Goal: Task Accomplishment & Management: Use online tool/utility

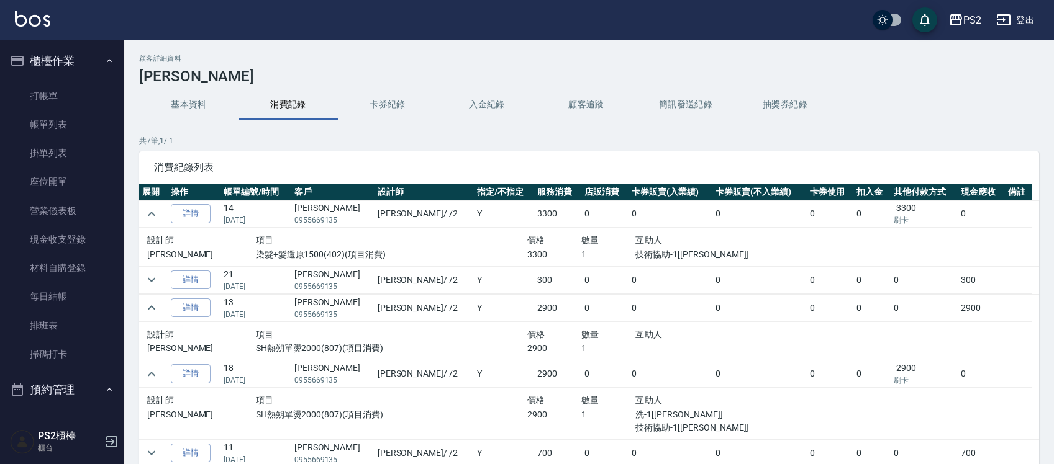
scroll to position [58, 0]
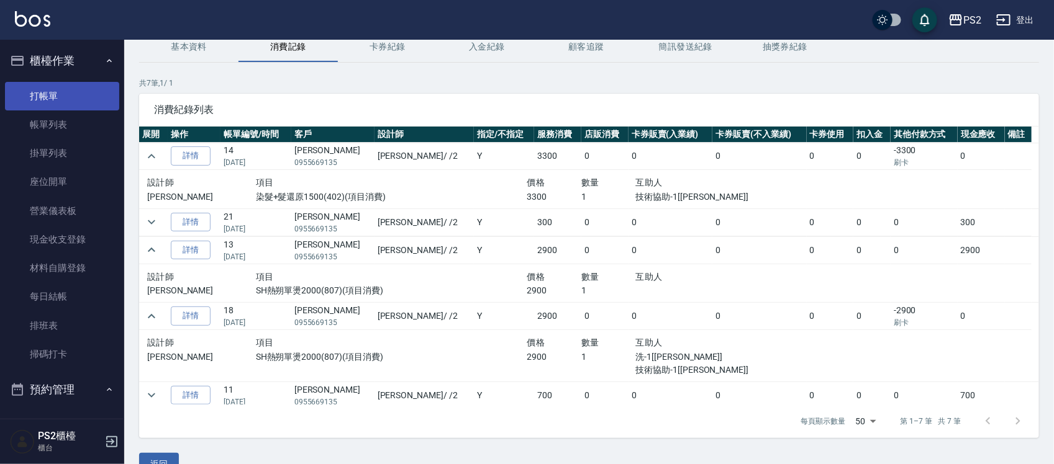
click at [86, 88] on link "打帳單" at bounding box center [62, 96] width 114 height 29
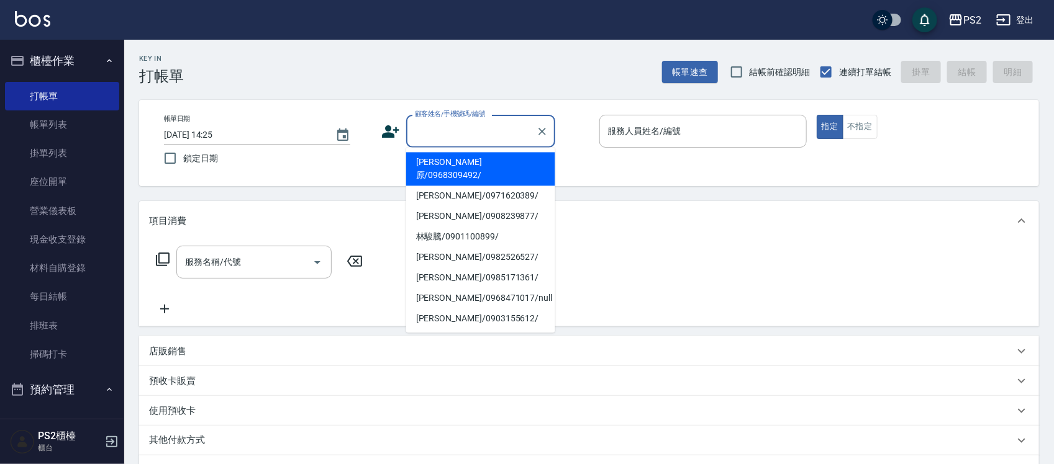
click at [477, 138] on input "顧客姓名/手機號碼/編號" at bounding box center [471, 131] width 119 height 22
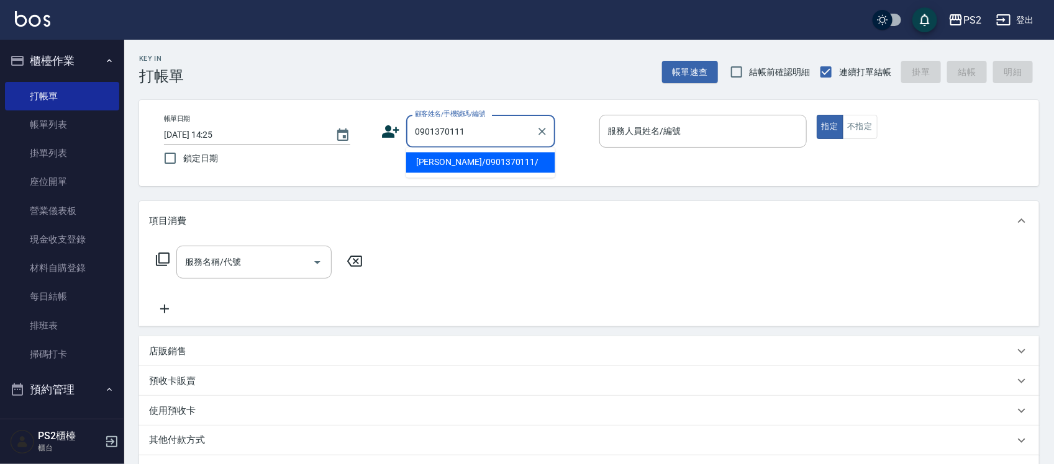
type input "陳菀婕/0901370111/"
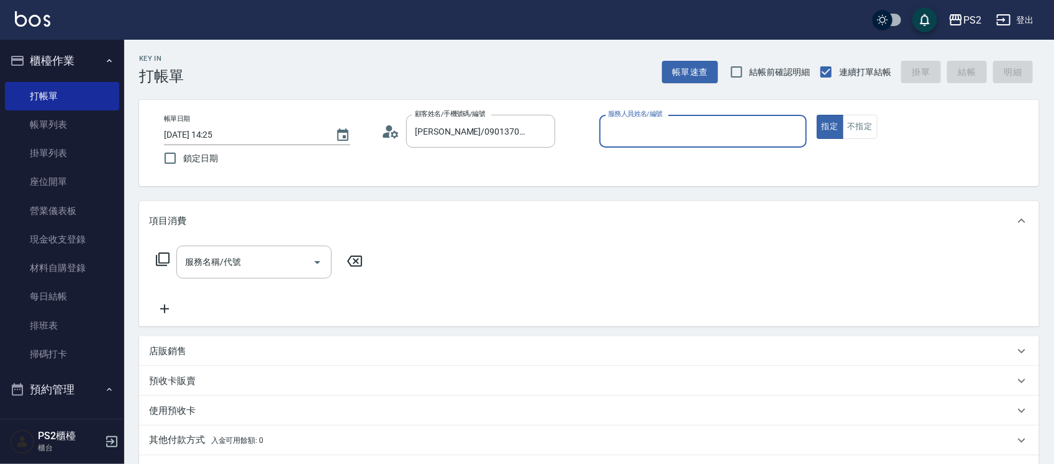
click at [383, 138] on icon at bounding box center [390, 131] width 19 height 19
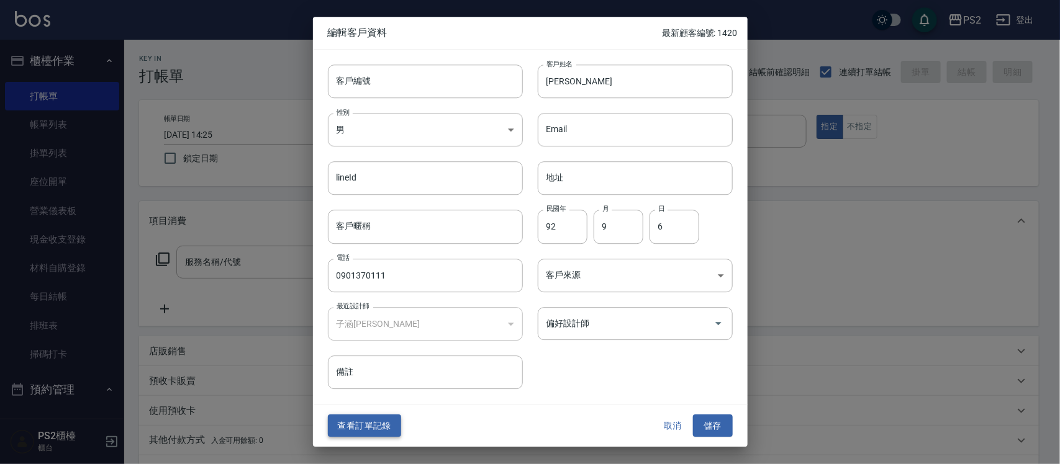
click at [368, 418] on button "查看訂單記錄" at bounding box center [364, 426] width 73 height 23
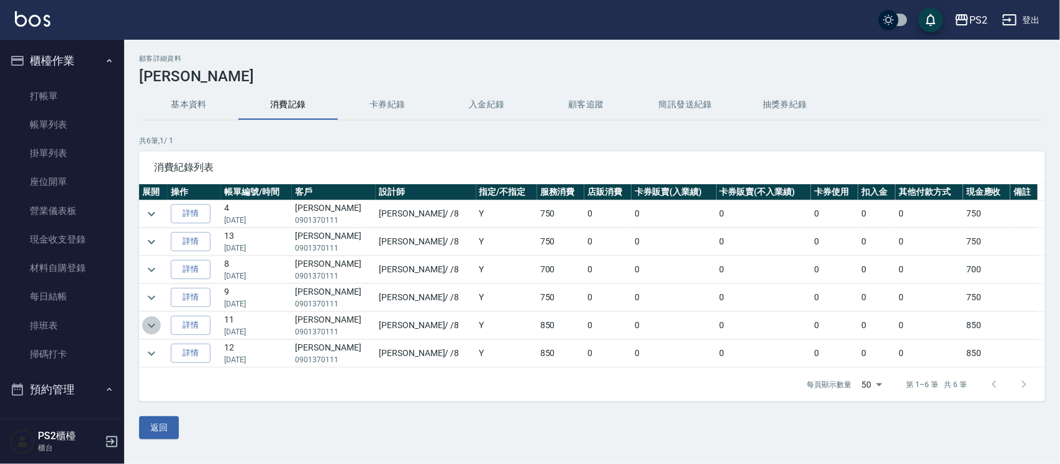
click at [149, 330] on icon "expand row" at bounding box center [151, 326] width 15 height 15
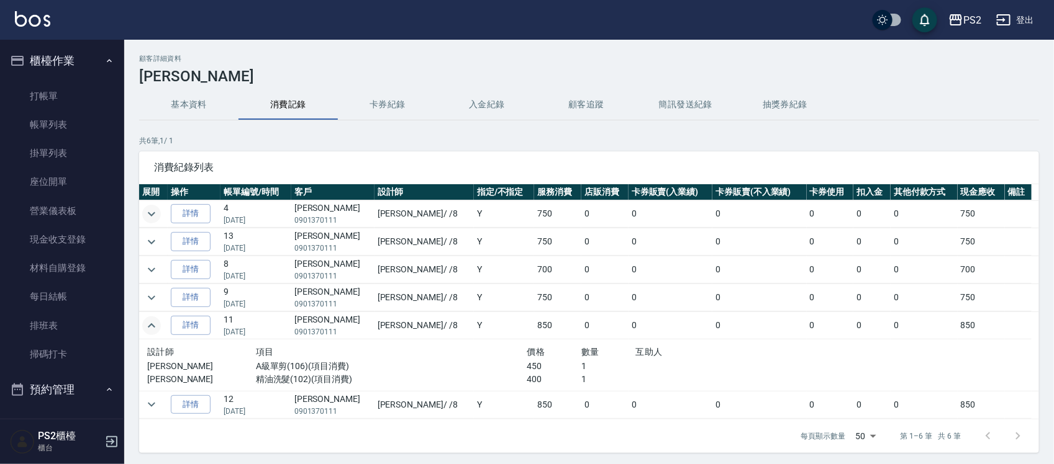
click at [150, 219] on icon "expand row" at bounding box center [151, 214] width 15 height 15
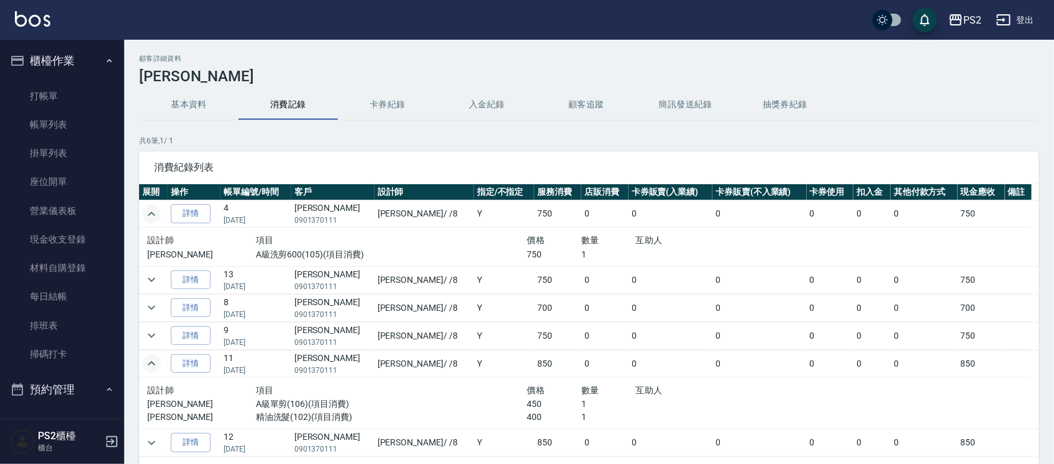
drag, startPoint x: 276, startPoint y: 250, endPoint x: 351, endPoint y: 258, distance: 75.5
click at [293, 253] on p "A級洗剪600(105)(項目消費)" at bounding box center [391, 254] width 271 height 13
click at [402, 253] on p "A級洗剪600(105)(項目消費)" at bounding box center [391, 254] width 271 height 13
click at [404, 253] on p "A級洗剪600(105)(項目消費)" at bounding box center [391, 254] width 271 height 13
click at [158, 281] on icon "expand row" at bounding box center [151, 280] width 15 height 15
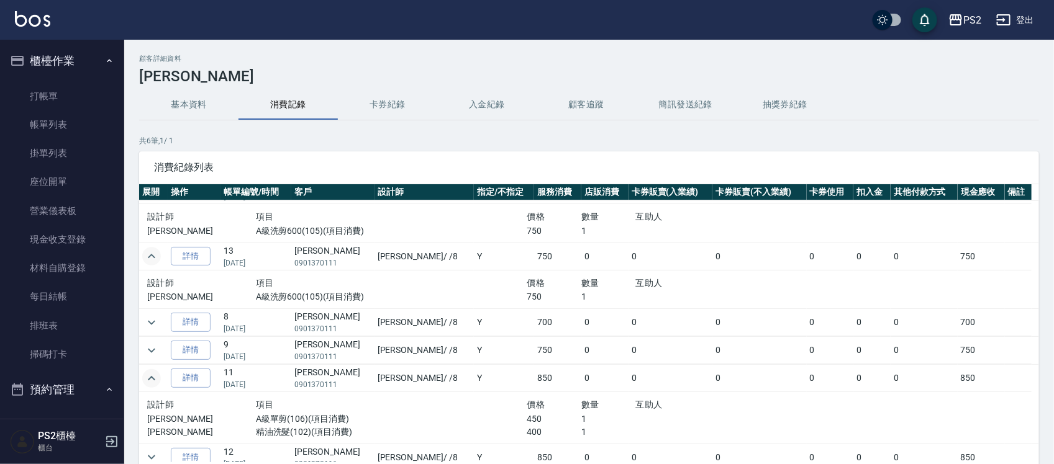
scroll to position [35, 0]
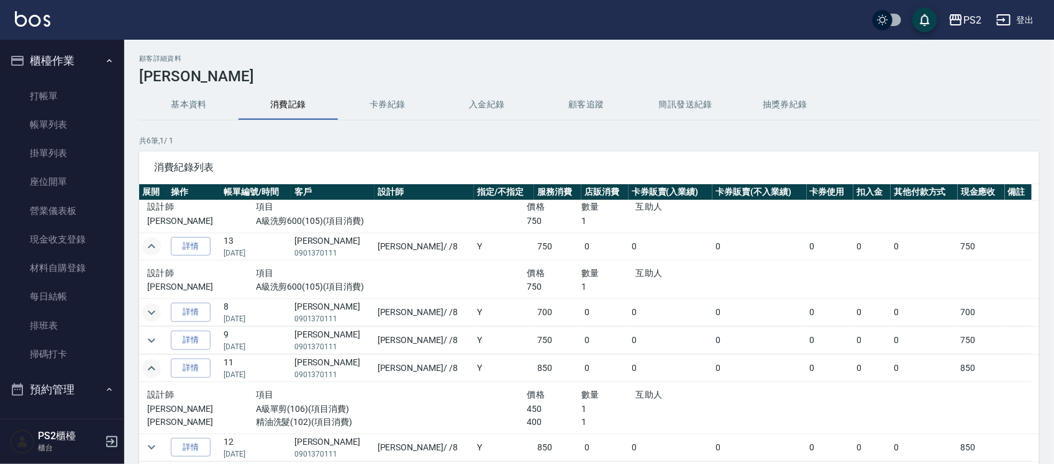
click at [146, 318] on icon "expand row" at bounding box center [151, 312] width 15 height 15
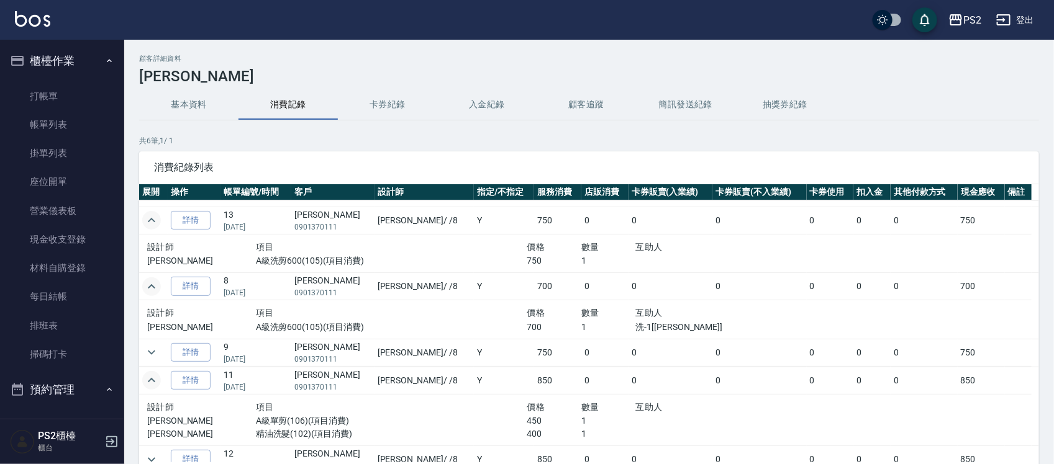
scroll to position [73, 0]
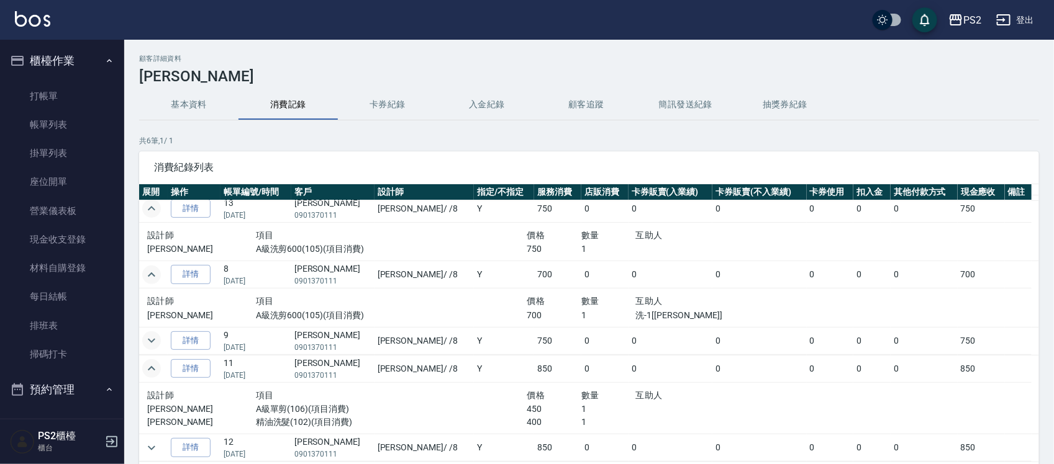
click at [159, 345] on td at bounding box center [153, 340] width 29 height 27
click at [156, 345] on icon "expand row" at bounding box center [151, 340] width 15 height 15
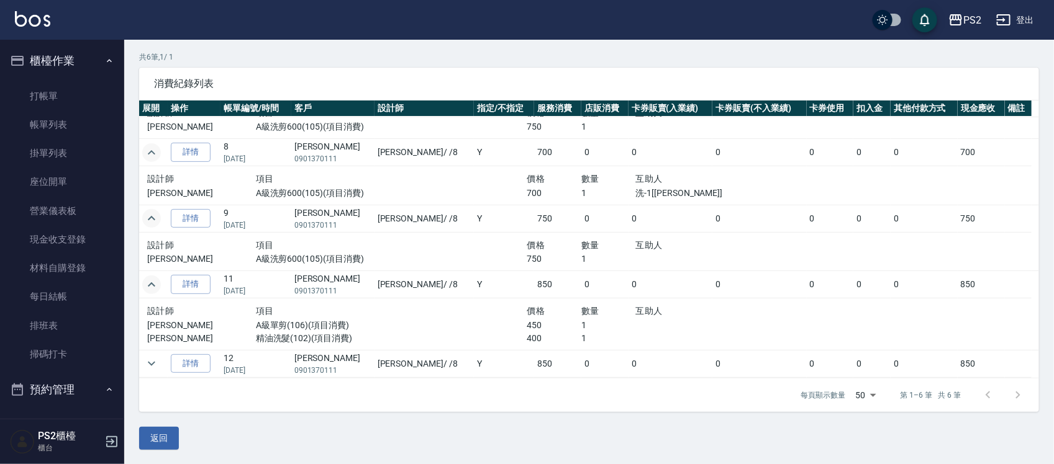
scroll to position [84, 0]
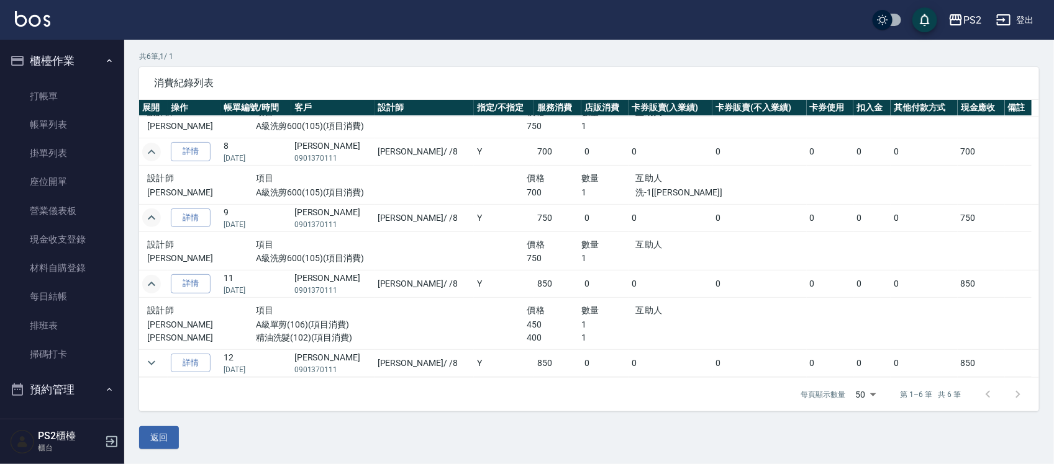
click at [160, 371] on td at bounding box center [153, 363] width 29 height 27
click at [153, 371] on icon "expand row" at bounding box center [151, 363] width 15 height 15
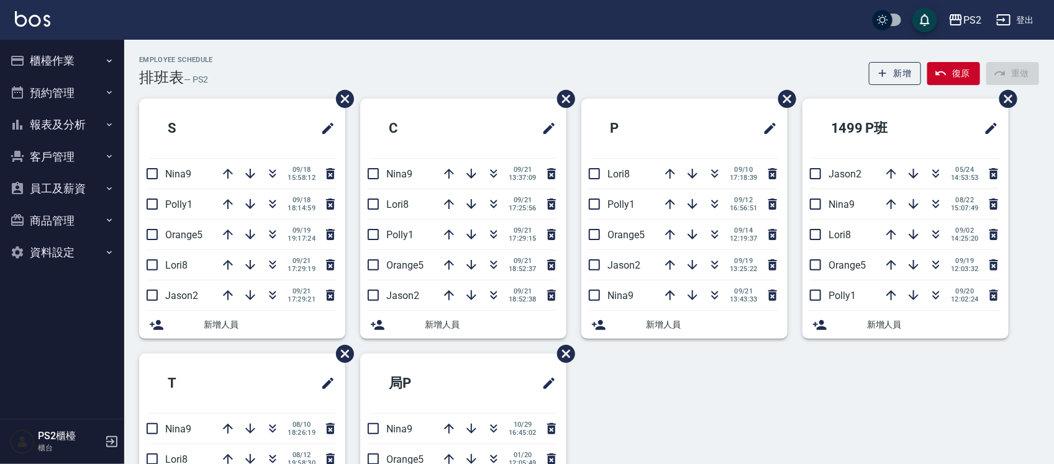
click at [289, 38] on div "PS2 登出" at bounding box center [527, 20] width 1054 height 40
